Goal: Communication & Community: Answer question/provide support

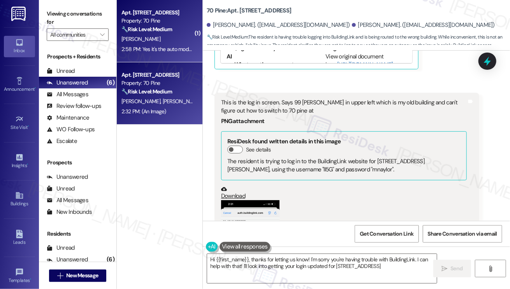
scroll to position [3725, 0]
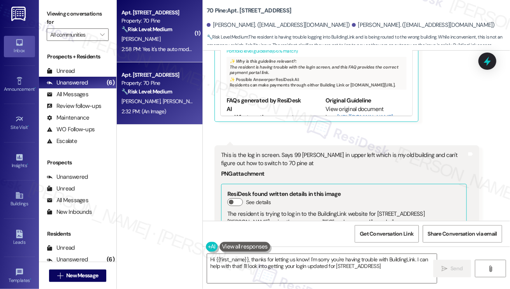
click at [173, 42] on div "[PERSON_NAME]" at bounding box center [158, 39] width 74 height 10
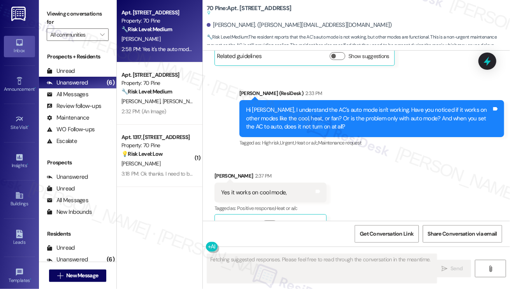
scroll to position [4099, 0]
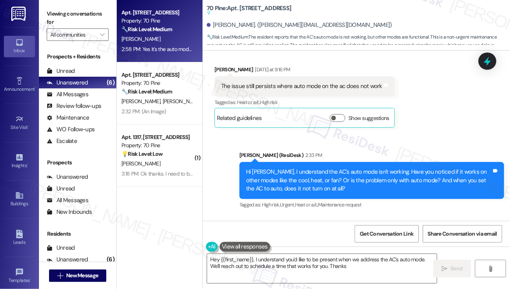
type textarea "Hey {{first_name}}, I understand you'd like to be present when we address the A…"
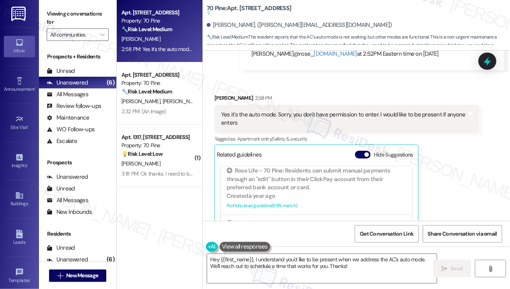
scroll to position [4411, 0]
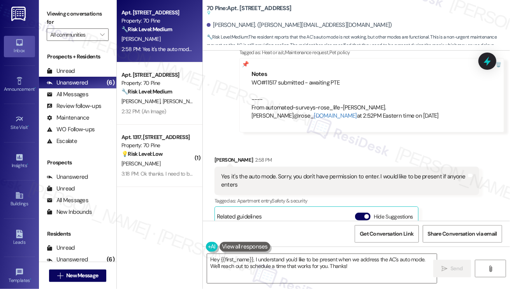
click at [254, 167] on div "Yes it's the auto mode. Sorry, you don't have permission to enter. I would like…" at bounding box center [347, 181] width 265 height 28
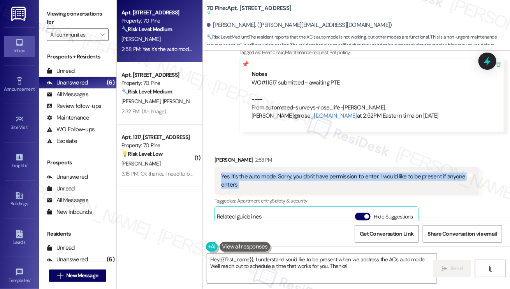
click at [254, 167] on div "Yes it's the auto mode. Sorry, you don't have permission to enter. I would like…" at bounding box center [347, 181] width 265 height 28
click at [291, 173] on div "Yes it's the auto mode. Sorry, you don't have permission to enter. I would like…" at bounding box center [344, 181] width 246 height 17
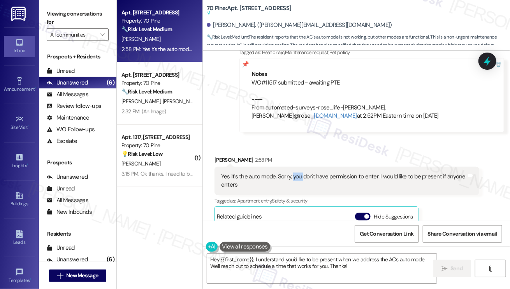
click at [291, 173] on div "Yes it's the auto mode. Sorry, you don't have permission to enter. I would like…" at bounding box center [344, 181] width 246 height 17
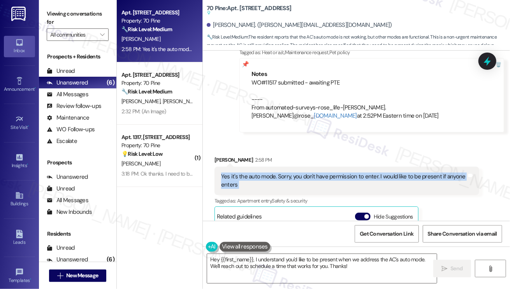
click at [291, 173] on div "Yes it's the auto mode. Sorry, you don't have permission to enter. I would like…" at bounding box center [344, 181] width 246 height 17
click at [338, 173] on div "Yes it's the auto mode. Sorry, you don't have permission to enter. I would like…" at bounding box center [344, 181] width 246 height 17
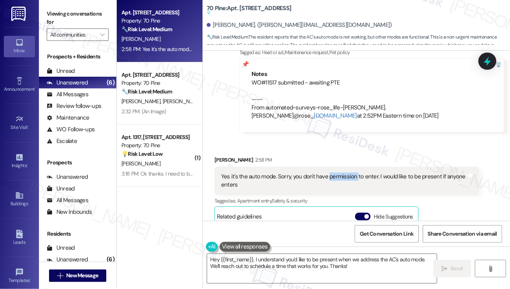
click at [338, 173] on div "Yes it's the auto mode. Sorry, you don't have permission to enter. I would like…" at bounding box center [344, 181] width 246 height 17
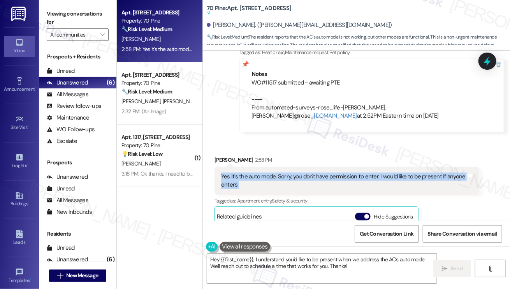
click at [338, 173] on div "Yes it's the auto mode. Sorry, you don't have permission to enter. I would like…" at bounding box center [344, 181] width 246 height 17
click at [354, 173] on div "Yes it's the auto mode. Sorry, you don't have permission to enter. I would like…" at bounding box center [344, 181] width 246 height 17
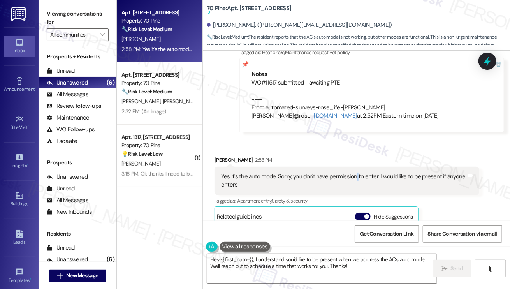
click at [354, 173] on div "Yes it's the auto mode. Sorry, you don't have permission to enter. I would like…" at bounding box center [344, 181] width 246 height 17
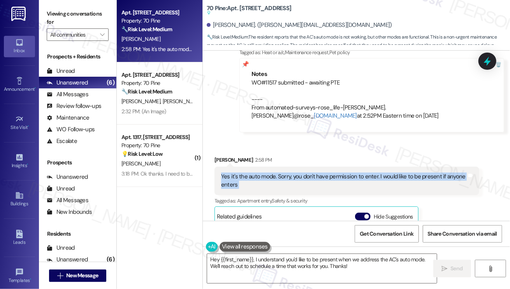
click at [354, 173] on div "Yes it's the auto mode. Sorry, you don't have permission to enter. I would like…" at bounding box center [344, 181] width 246 height 17
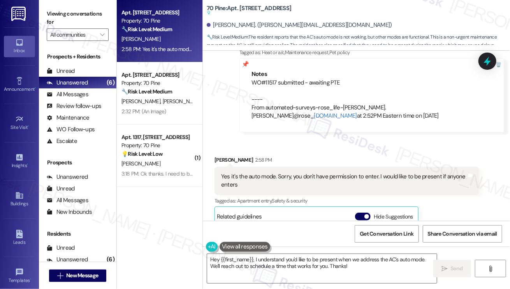
click at [56, 7] on div "Viewing conversations for All communities " at bounding box center [78, 24] width 78 height 49
click at [51, 12] on label "Viewing conversations for" at bounding box center [78, 18] width 62 height 21
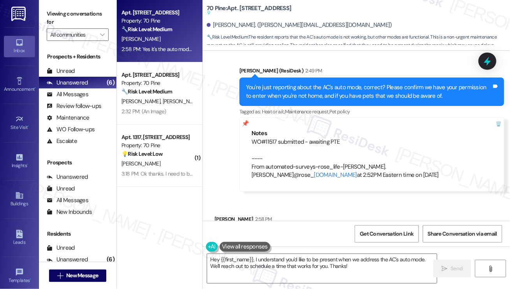
scroll to position [4333, 0]
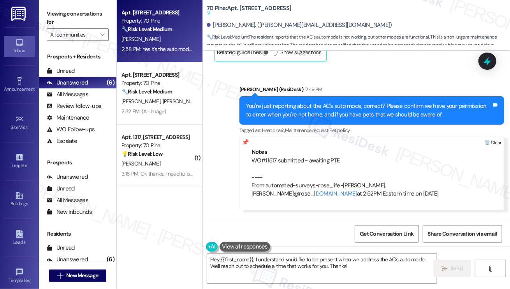
click at [494, 136] on div at bounding box center [493, 142] width 22 height 13
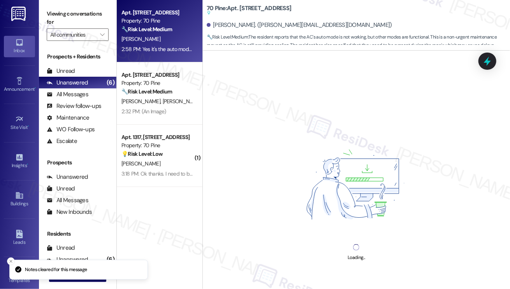
drag, startPoint x: 251, startPoint y: 150, endPoint x: 278, endPoint y: 149, distance: 27.3
click at [278, 149] on div "Loading..." at bounding box center [356, 195] width 307 height 289
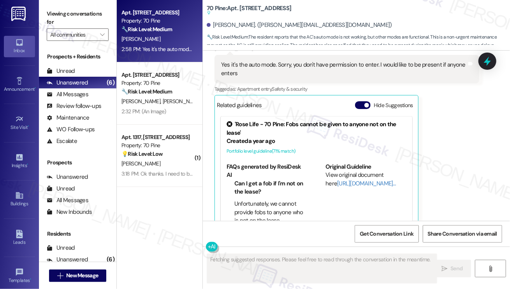
scroll to position [4453, 0]
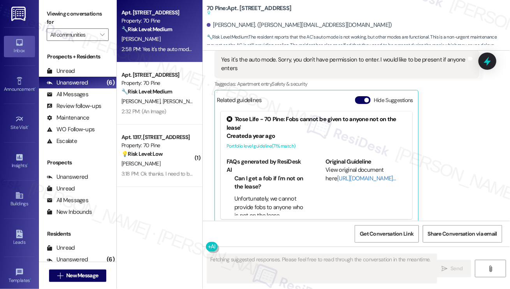
drag, startPoint x: 58, startPoint y: 12, endPoint x: 113, endPoint y: 43, distance: 63.7
click at [58, 12] on label "Viewing conversations for" at bounding box center [78, 18] width 62 height 21
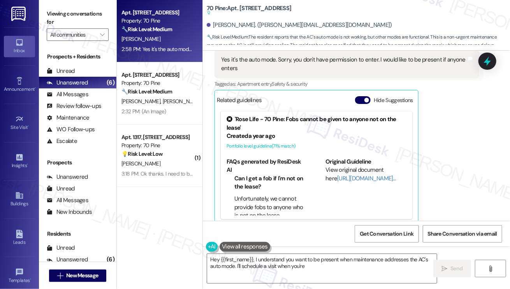
click at [469, 177] on div "[PERSON_NAME] 2:58 PM Yes it's the auto mode. Sorry, you don't have permission …" at bounding box center [347, 132] width 265 height 186
click at [348, 263] on textarea "Hey {{first_name}}, I understand you want to be present when maintenance addres…" at bounding box center [322, 268] width 230 height 29
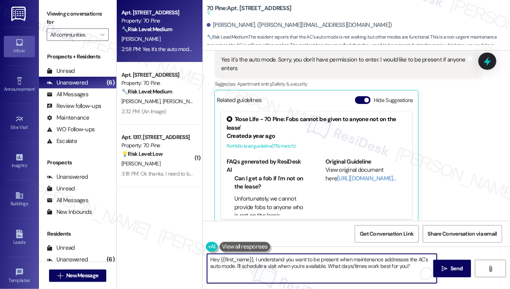
click at [348, 263] on textarea "Hey {{first_name}}, I understand you want to be present when maintenance addres…" at bounding box center [322, 268] width 230 height 29
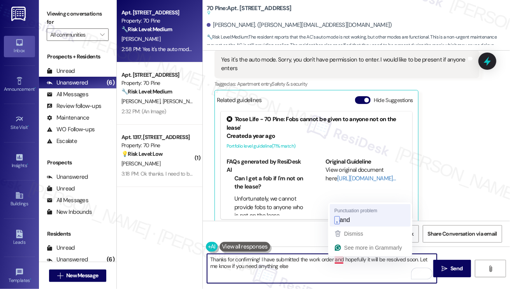
type textarea "Thanks for confirming! I have submitted the work order, and hopefully it will b…"
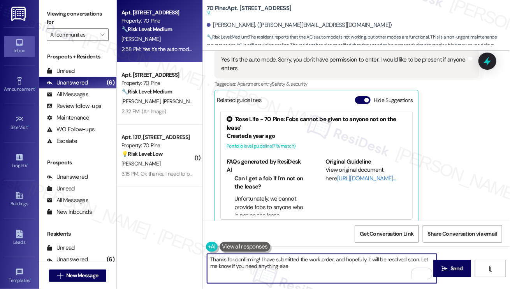
click at [316, 269] on textarea "Thanks for confirming! I have submitted the work order, and hopefully it will b…" at bounding box center [322, 268] width 230 height 29
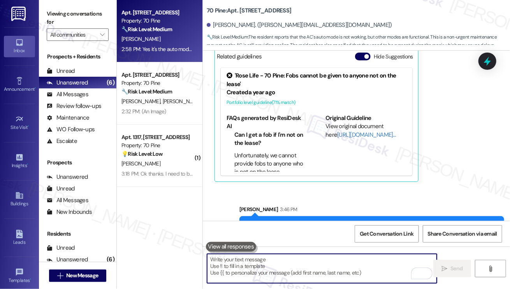
scroll to position [4476, 0]
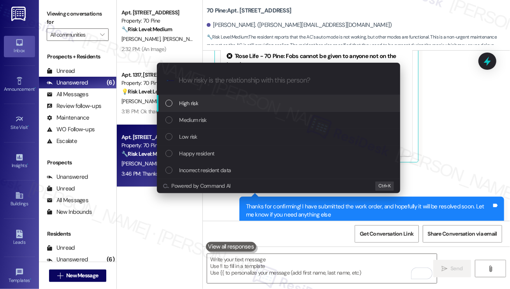
click at [506, 143] on div "Escalate Conversation How risky is the relationship with this person? Topics (e…" at bounding box center [255, 144] width 510 height 289
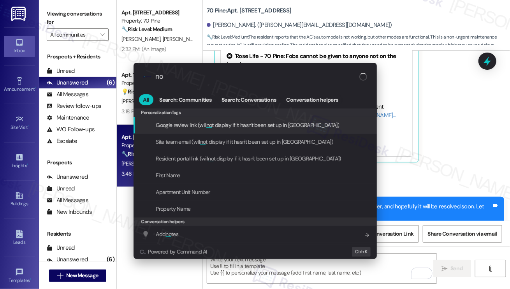
type input "n"
type input "note"
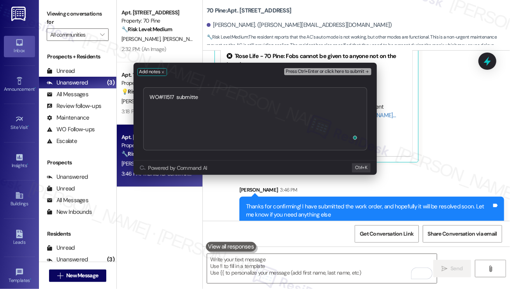
type textarea "WO#11517 submitted"
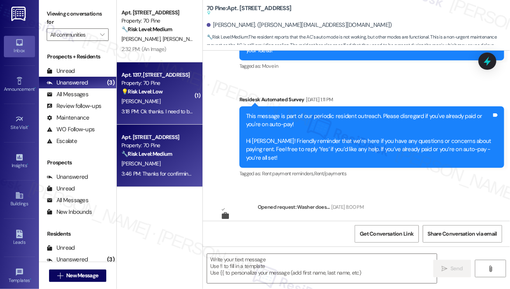
type textarea "Fetching suggested responses. Please feel free to read through the conversation…"
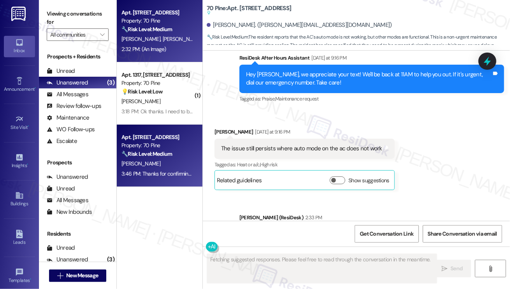
click at [159, 44] on div "[PERSON_NAME] [PERSON_NAME]" at bounding box center [158, 39] width 74 height 10
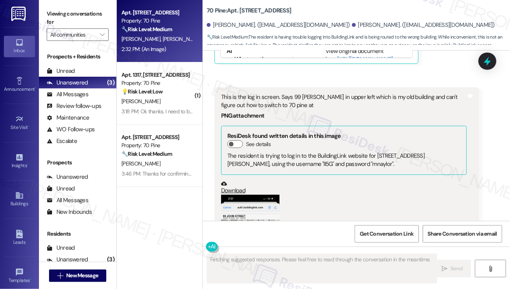
scroll to position [3751, 0]
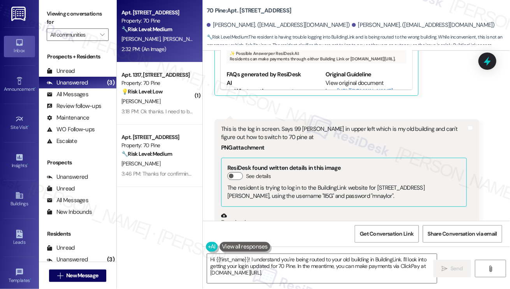
click at [282, 125] on div "This is the log in screen. Says 99 [PERSON_NAME] in upper left which is my old …" at bounding box center [344, 133] width 246 height 17
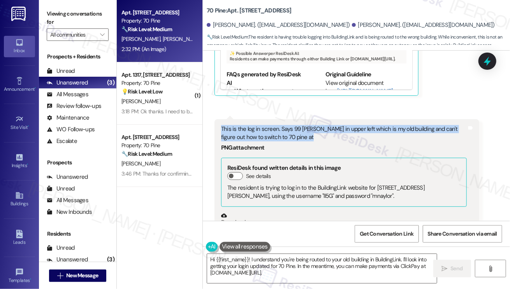
click at [282, 125] on div "This is the log in screen. Says 99 [PERSON_NAME] in upper left which is my old …" at bounding box center [344, 133] width 246 height 17
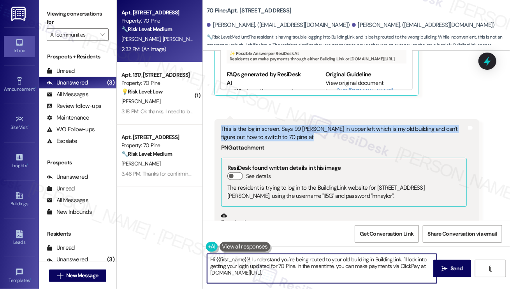
click at [259, 263] on textarea "Hi {{first_name}}! I understand you're being routed to your old building in Bui…" at bounding box center [322, 268] width 230 height 29
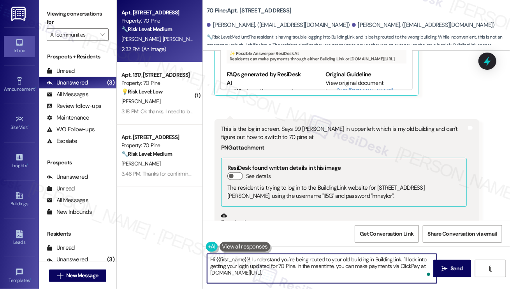
drag, startPoint x: 297, startPoint y: 272, endPoint x: 261, endPoint y: 260, distance: 38.3
click at [261, 260] on textarea "Hi {{first_name}}! I understand you're being routed to your old building in Bui…" at bounding box center [322, 268] width 230 height 29
click at [284, 263] on textarea "Hi {{first_name}}! I understand you're being routed to your old building in Bui…" at bounding box center [322, 268] width 230 height 29
click at [240, 260] on textarea "Hi {{first_name}}! I understand you're being routed to your old building in Bui…" at bounding box center [322, 268] width 230 height 29
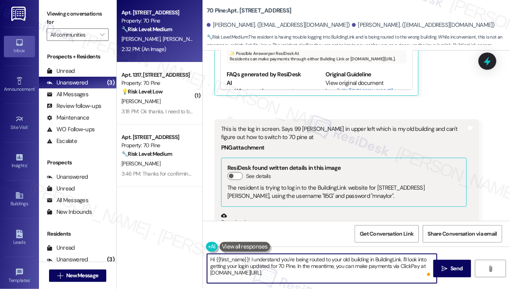
click at [240, 260] on textarea "Hi {{first_name}}! I understand you're being routed to your old building in Bui…" at bounding box center [322, 268] width 230 height 29
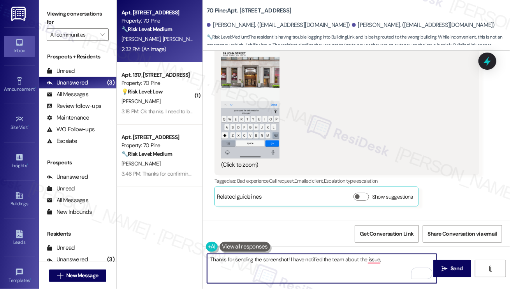
scroll to position [4024, 0]
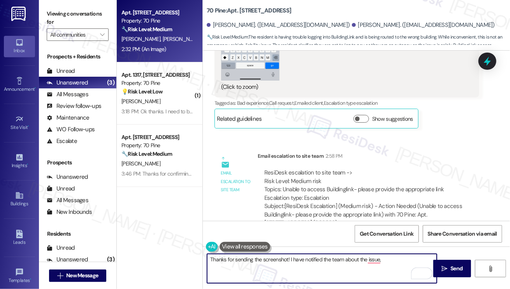
click at [308, 262] on textarea "Thanks for sending the screenshot! I have notified the team about the issue," at bounding box center [322, 268] width 230 height 29
click at [396, 261] on textarea "Thanks for sending the screenshot! I have notified the team about the issue," at bounding box center [322, 268] width 230 height 29
click at [383, 259] on textarea "Thanks for sending the screenshot! I have notified the team about the issue." at bounding box center [322, 268] width 230 height 29
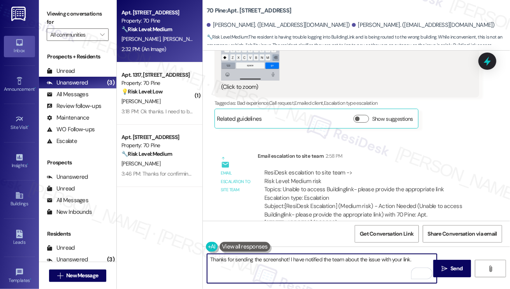
type textarea "Thanks for sending the screenshot! I have notified the team about the issue wit…"
